Goal: Task Accomplishment & Management: Manage account settings

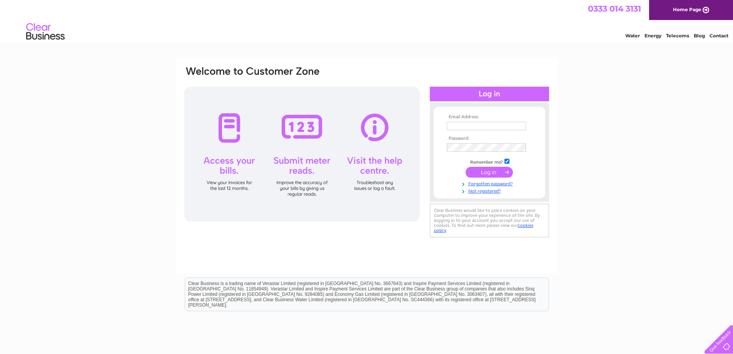
click at [472, 124] on input "text" at bounding box center [486, 126] width 79 height 8
type input "jordan671@btinternet.com"
click at [505, 173] on input "submit" at bounding box center [489, 172] width 47 height 11
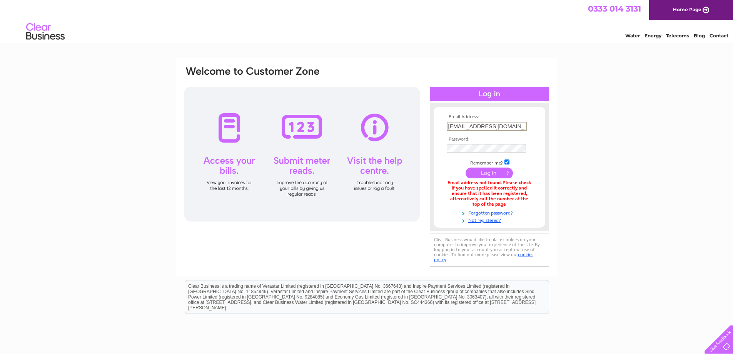
drag, startPoint x: 517, startPoint y: 125, endPoint x: 439, endPoint y: 133, distance: 77.7
click at [439, 133] on form "Email Address: jordan671@btinternet.com Password:" at bounding box center [490, 168] width 112 height 109
click at [483, 125] on input "text" at bounding box center [487, 126] width 80 height 9
type input "info@firebrickbakery.co.uk"
click at [484, 173] on input "submit" at bounding box center [489, 172] width 47 height 11
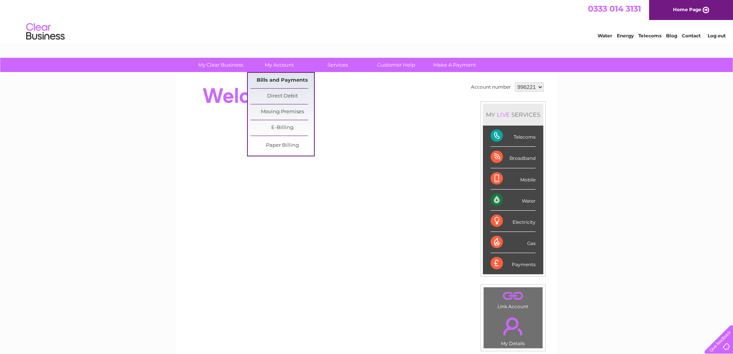
click at [282, 79] on link "Bills and Payments" at bounding box center [283, 80] width 64 height 15
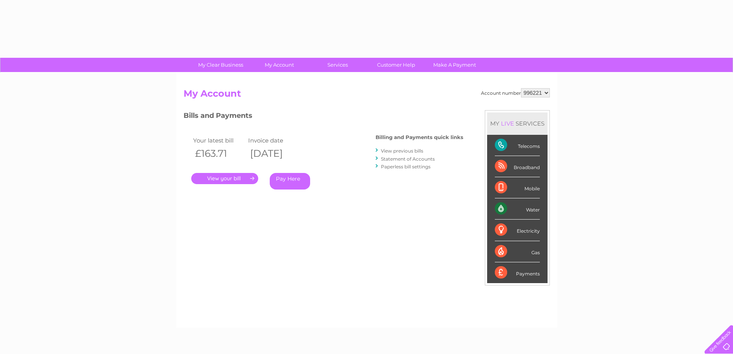
click at [219, 178] on link "." at bounding box center [224, 178] width 67 height 11
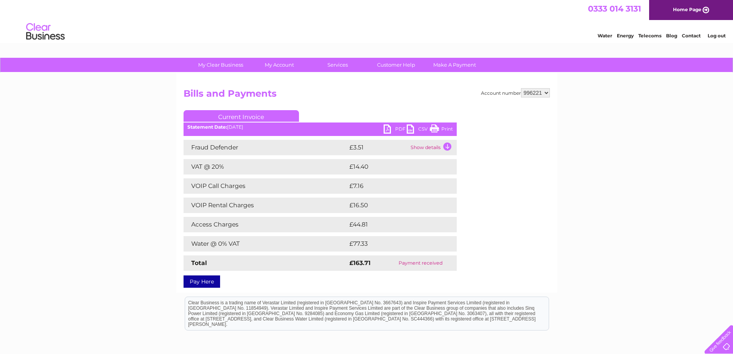
click at [448, 128] on link "Print" at bounding box center [441, 129] width 23 height 11
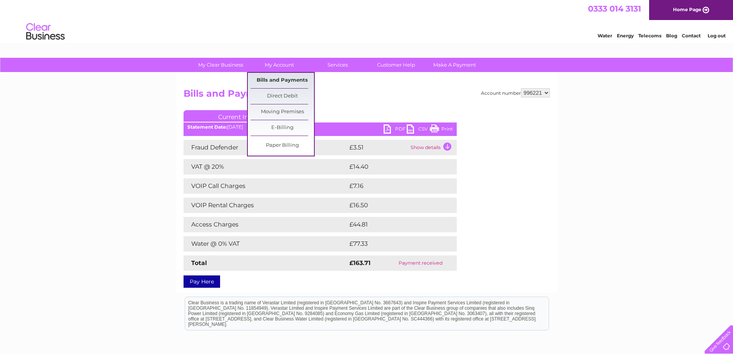
click at [284, 80] on link "Bills and Payments" at bounding box center [283, 80] width 64 height 15
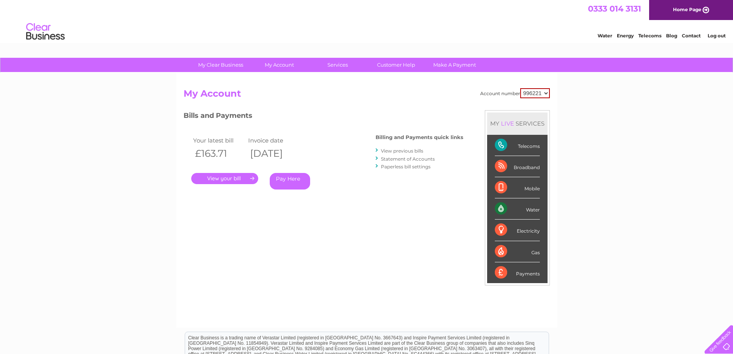
click at [235, 178] on link "." at bounding box center [224, 178] width 67 height 11
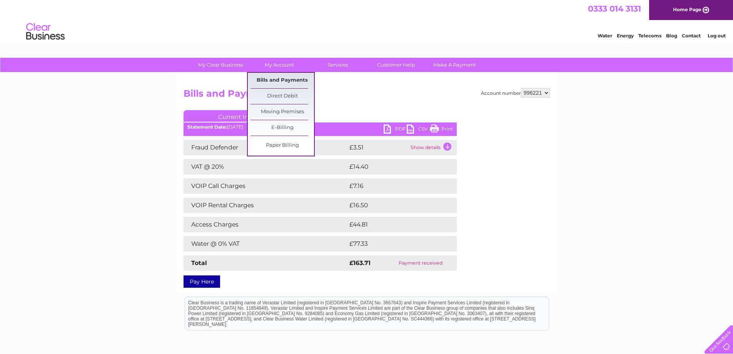
click at [274, 81] on link "Bills and Payments" at bounding box center [283, 80] width 64 height 15
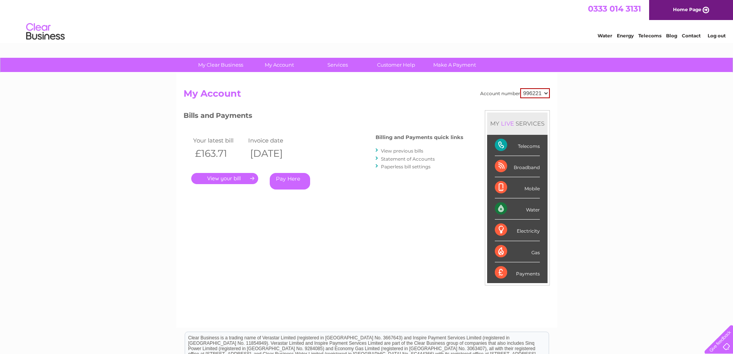
click at [253, 179] on link "." at bounding box center [224, 178] width 67 height 11
